Goal: Transaction & Acquisition: Purchase product/service

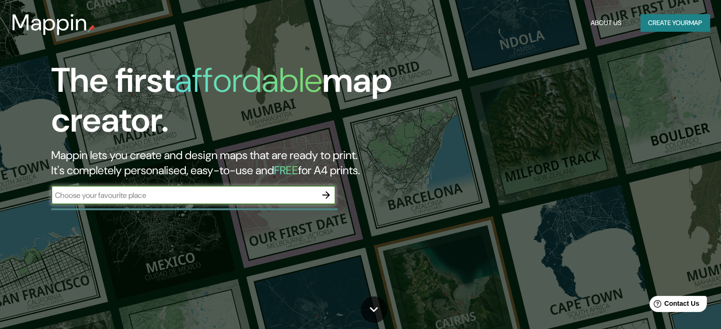
click at [218, 199] on input "text" at bounding box center [183, 195] width 265 height 11
type input "a"
type input "[PERSON_NAME] nuevo [PERSON_NAME]"
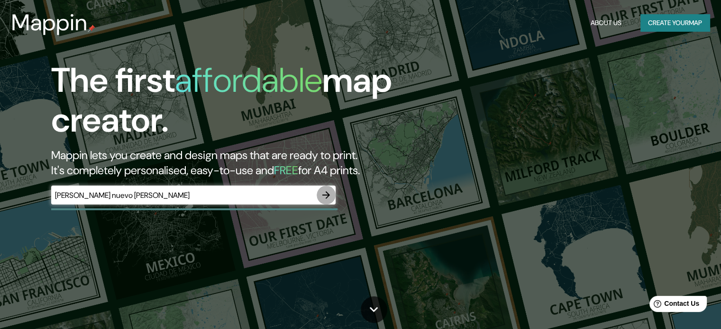
click at [329, 199] on icon "button" at bounding box center [325, 195] width 11 height 11
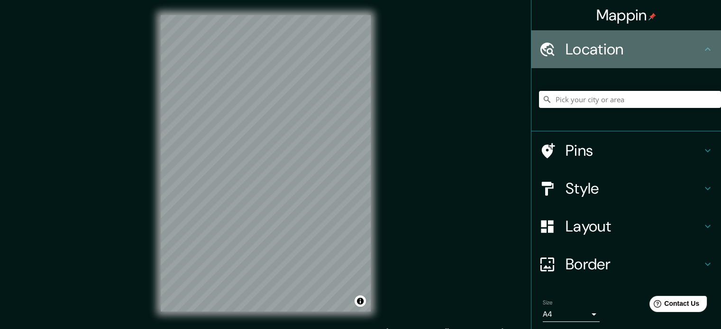
click at [702, 48] on icon at bounding box center [707, 49] width 11 height 11
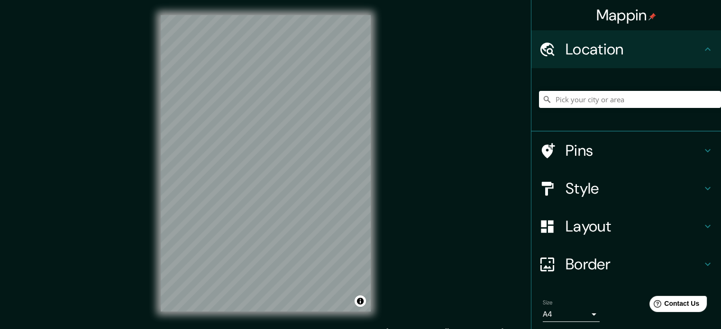
click at [705, 49] on icon at bounding box center [708, 48] width 6 height 3
click at [574, 101] on input "Pick your city or area" at bounding box center [630, 99] width 182 height 17
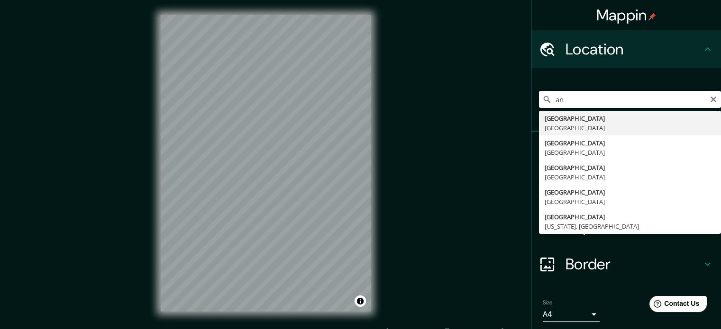
type input "a"
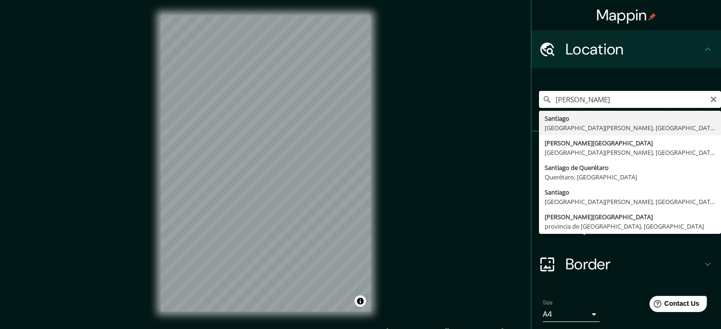
click at [592, 97] on input "[PERSON_NAME]" at bounding box center [630, 99] width 182 height 17
type input "[GEOGRAPHIC_DATA], [GEOGRAPHIC_DATA][PERSON_NAME], [GEOGRAPHIC_DATA]"
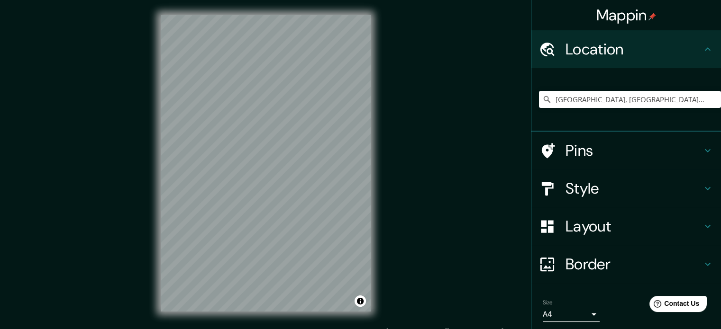
click at [702, 183] on icon at bounding box center [707, 188] width 11 height 11
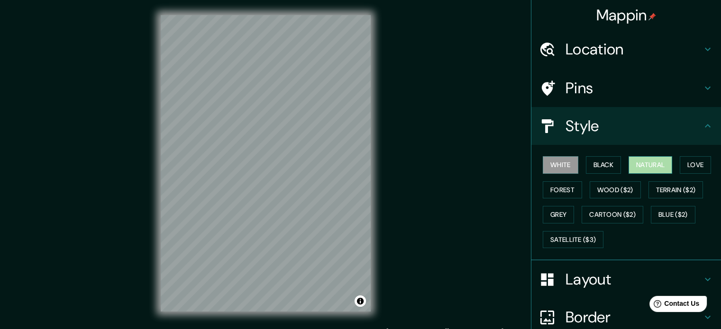
click at [650, 170] on button "Natural" at bounding box center [650, 165] width 44 height 18
click at [702, 131] on icon at bounding box center [707, 125] width 11 height 11
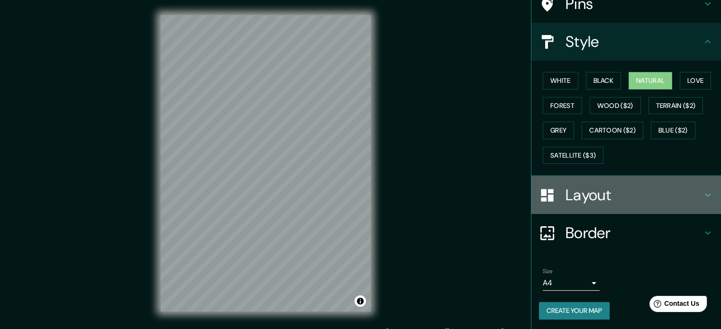
click at [702, 191] on icon at bounding box center [707, 195] width 11 height 11
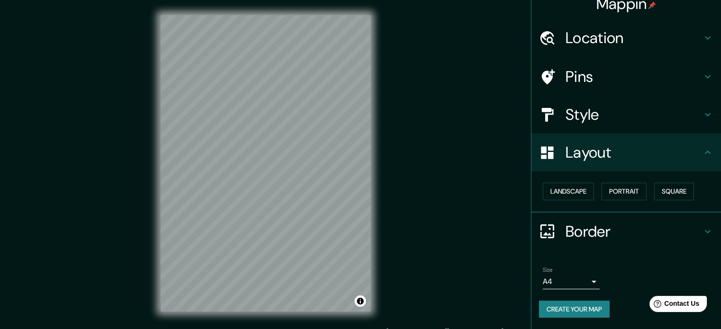
scroll to position [10, 0]
click at [552, 191] on button "Landscape" at bounding box center [568, 193] width 51 height 18
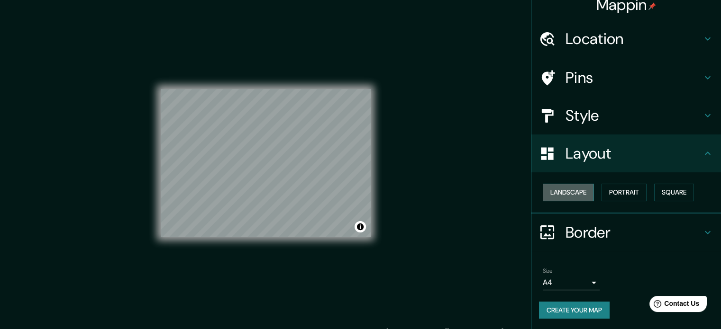
click at [552, 191] on button "Landscape" at bounding box center [568, 193] width 51 height 18
click at [602, 193] on button "Portrait" at bounding box center [623, 193] width 45 height 18
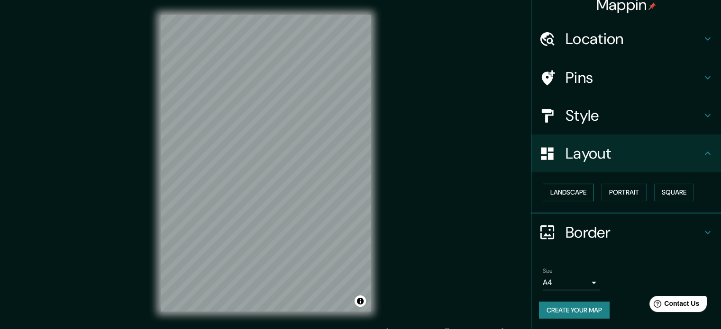
click at [574, 193] on button "Landscape" at bounding box center [568, 193] width 51 height 18
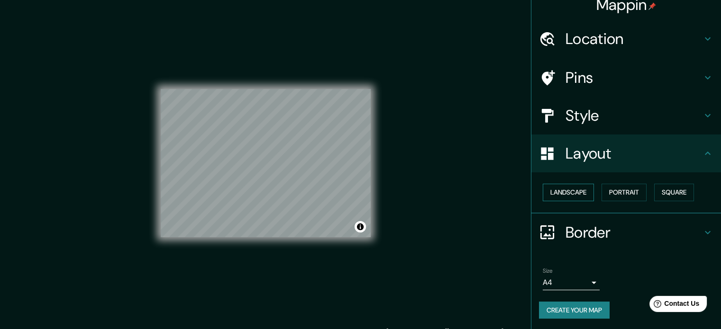
click at [549, 185] on button "Landscape" at bounding box center [568, 193] width 51 height 18
click at [566, 191] on button "Landscape" at bounding box center [568, 193] width 51 height 18
click at [681, 193] on button "Square" at bounding box center [674, 193] width 40 height 18
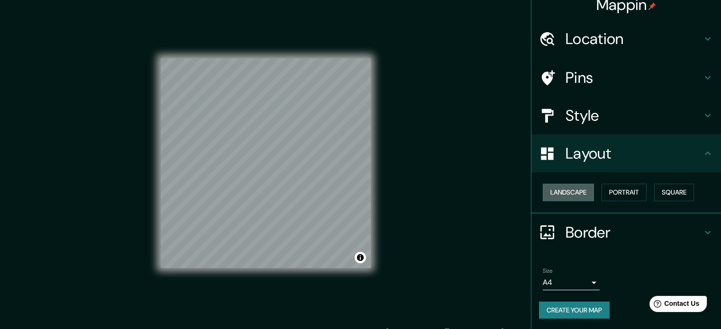
click at [574, 193] on button "Landscape" at bounding box center [568, 193] width 51 height 18
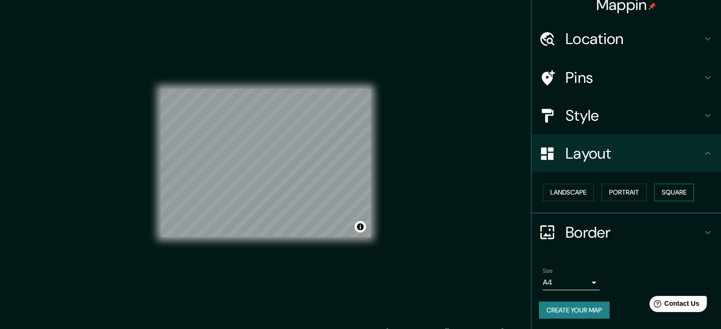
click at [661, 190] on button "Square" at bounding box center [674, 193] width 40 height 18
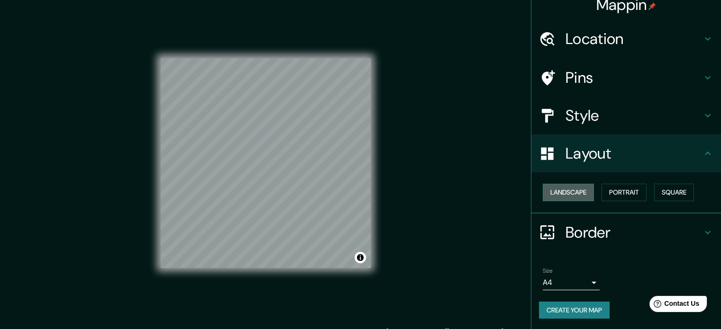
click at [551, 189] on button "Landscape" at bounding box center [568, 193] width 51 height 18
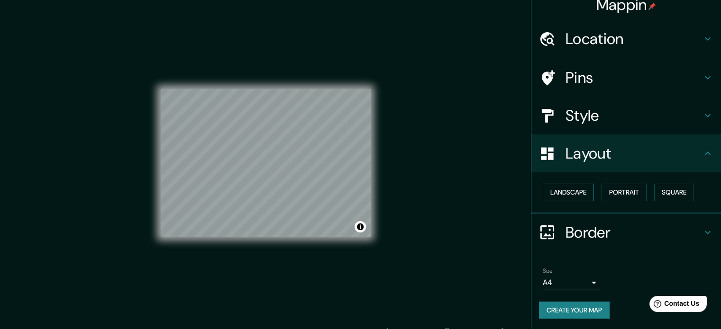
click at [551, 189] on button "Landscape" at bounding box center [568, 193] width 51 height 18
click at [613, 192] on button "Portrait" at bounding box center [623, 193] width 45 height 18
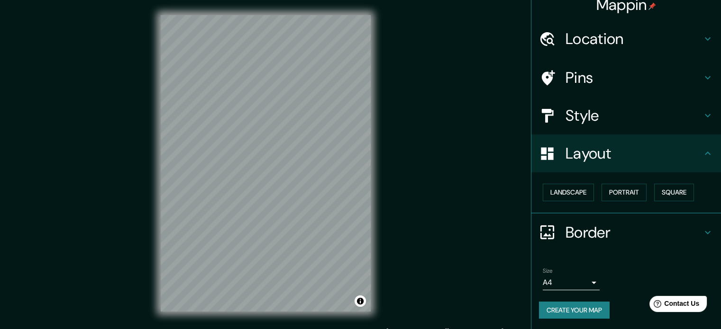
scroll to position [12, 0]
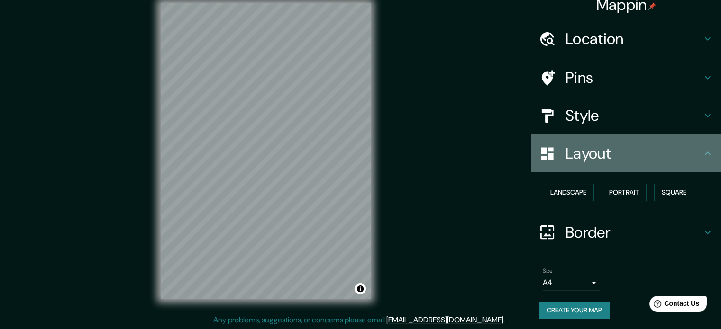
click at [702, 149] on icon at bounding box center [707, 153] width 11 height 11
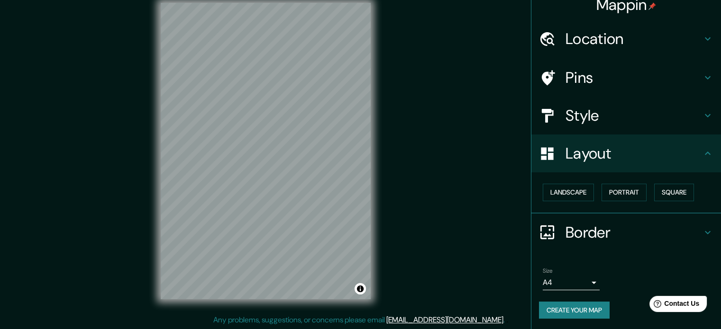
click at [702, 231] on icon at bounding box center [707, 232] width 11 height 11
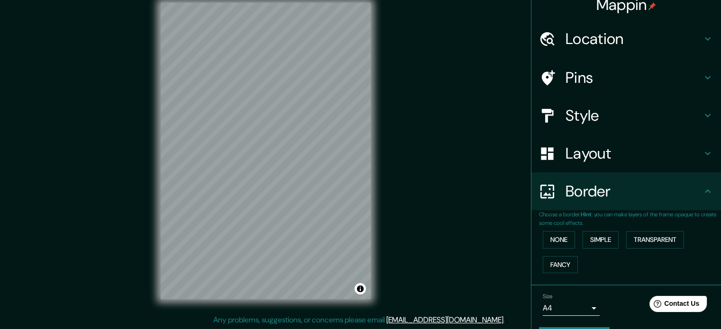
click at [699, 208] on div "Border" at bounding box center [626, 191] width 190 height 38
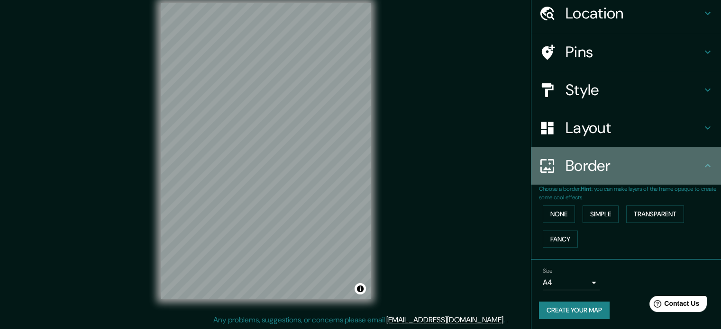
click at [703, 165] on icon at bounding box center [707, 165] width 11 height 11
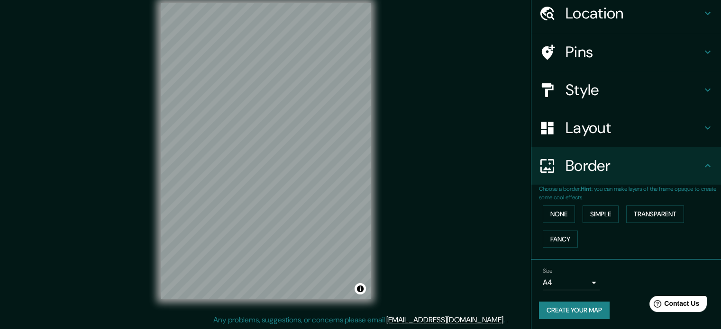
scroll to position [0, 0]
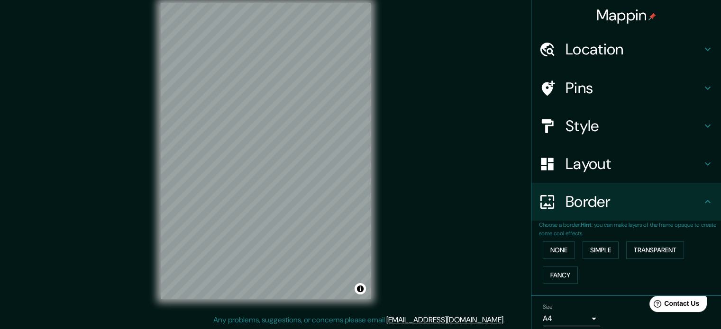
click at [702, 53] on icon at bounding box center [707, 49] width 11 height 11
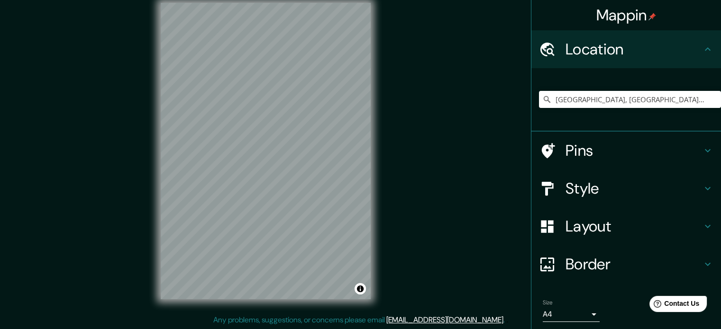
click at [702, 53] on icon at bounding box center [707, 49] width 11 height 11
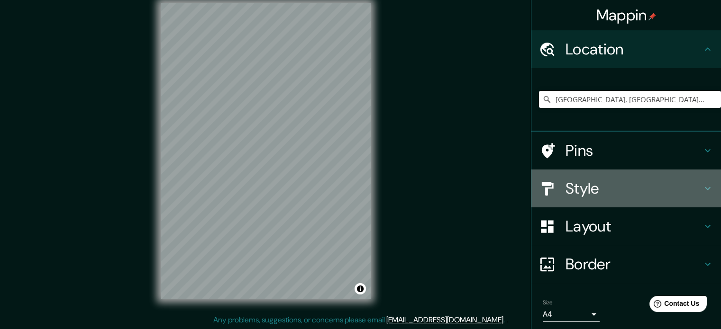
click at [693, 186] on h4 "Style" at bounding box center [633, 188] width 136 height 19
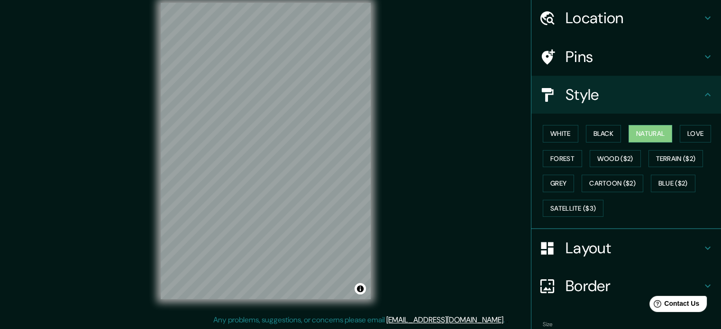
scroll to position [47, 0]
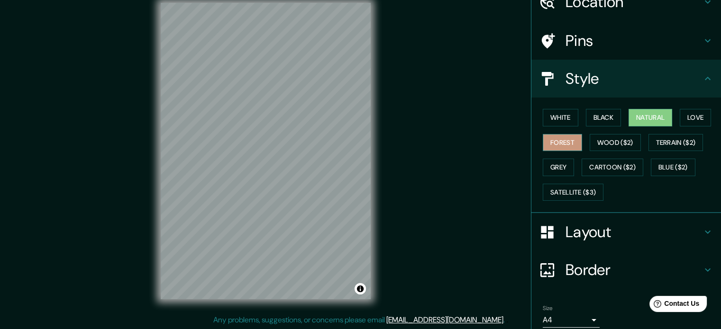
click at [544, 134] on button "Forest" at bounding box center [562, 143] width 39 height 18
click at [644, 123] on button "Natural" at bounding box center [650, 118] width 44 height 18
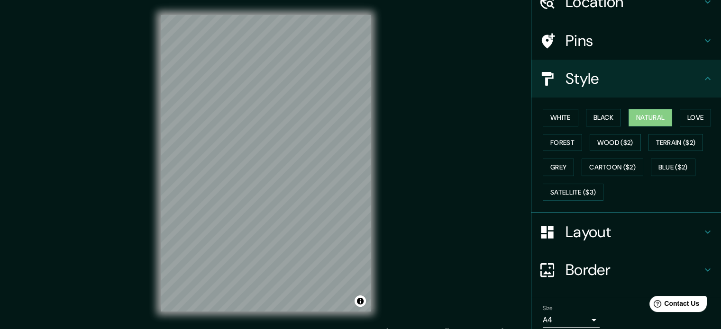
click at [705, 79] on icon at bounding box center [707, 78] width 11 height 11
click at [704, 229] on icon at bounding box center [707, 231] width 11 height 11
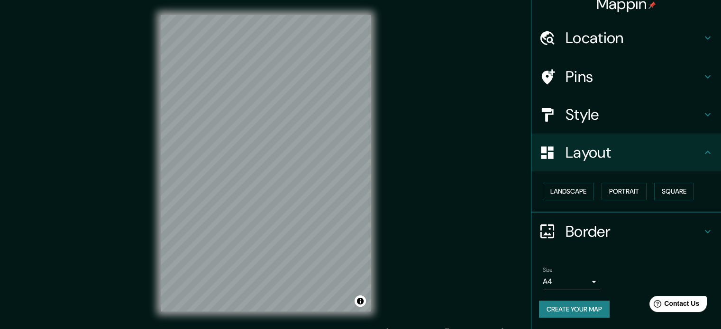
scroll to position [10, 0]
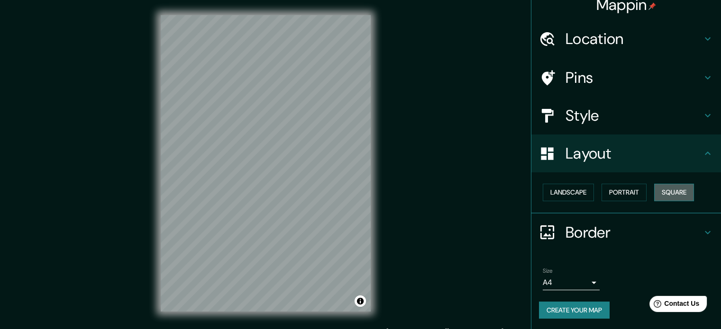
click at [671, 195] on button "Square" at bounding box center [674, 193] width 40 height 18
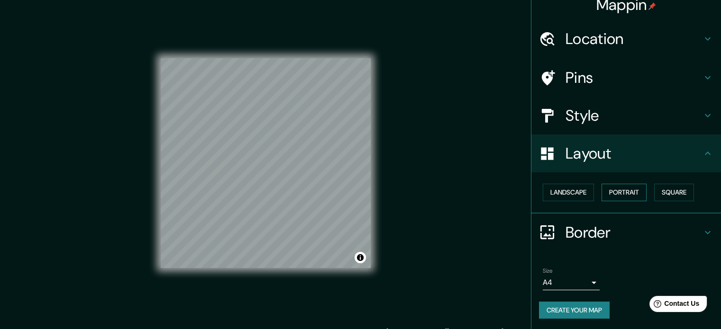
click at [633, 195] on button "Portrait" at bounding box center [623, 193] width 45 height 18
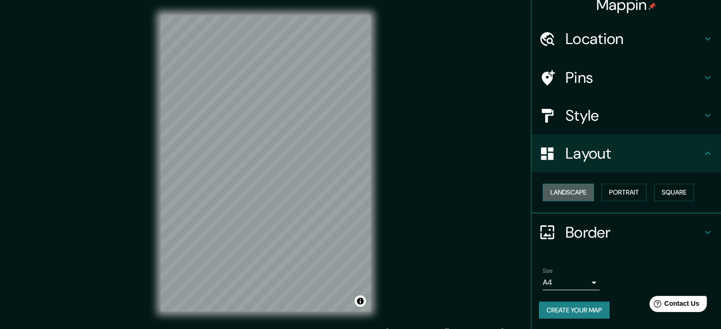
click at [570, 197] on button "Landscape" at bounding box center [568, 193] width 51 height 18
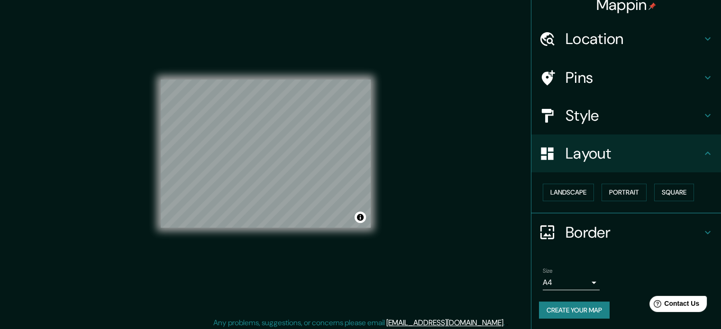
scroll to position [12, 0]
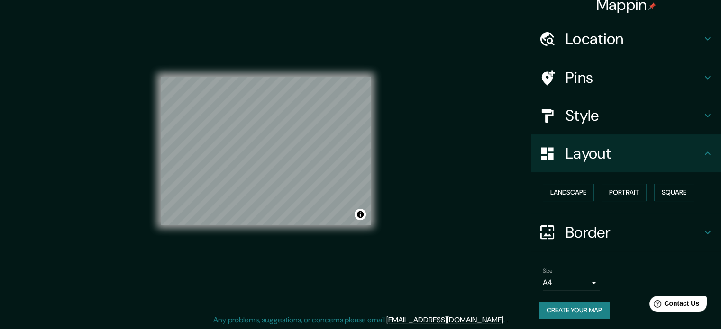
click at [594, 310] on button "Create your map" at bounding box center [574, 311] width 71 height 18
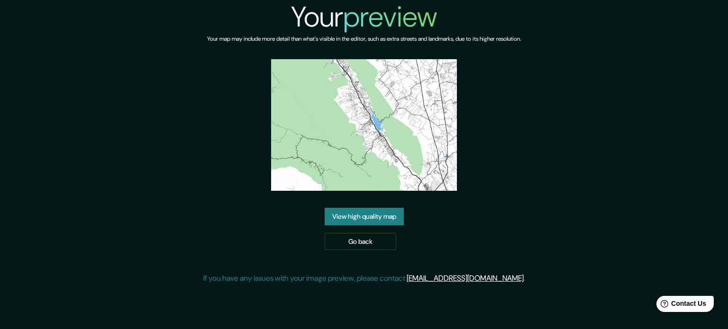
drag, startPoint x: 381, startPoint y: 135, endPoint x: 373, endPoint y: 126, distance: 11.4
click at [373, 126] on img at bounding box center [364, 125] width 186 height 132
click at [381, 216] on link "View high quality map" at bounding box center [364, 217] width 79 height 18
